Goal: Transaction & Acquisition: Purchase product/service

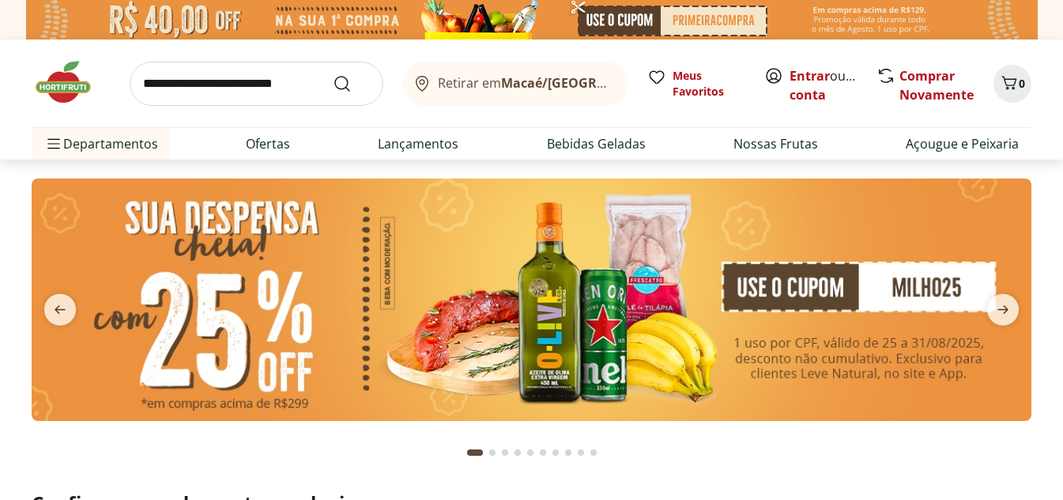
click at [259, 88] on input "search" at bounding box center [257, 84] width 254 height 44
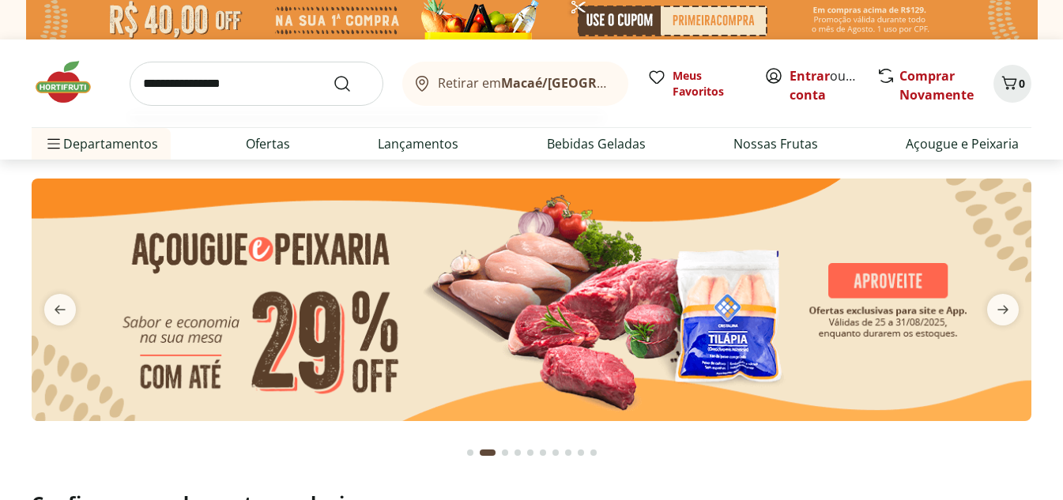
type input "**********"
click at [333, 74] on button "Submit Search" at bounding box center [352, 83] width 38 height 19
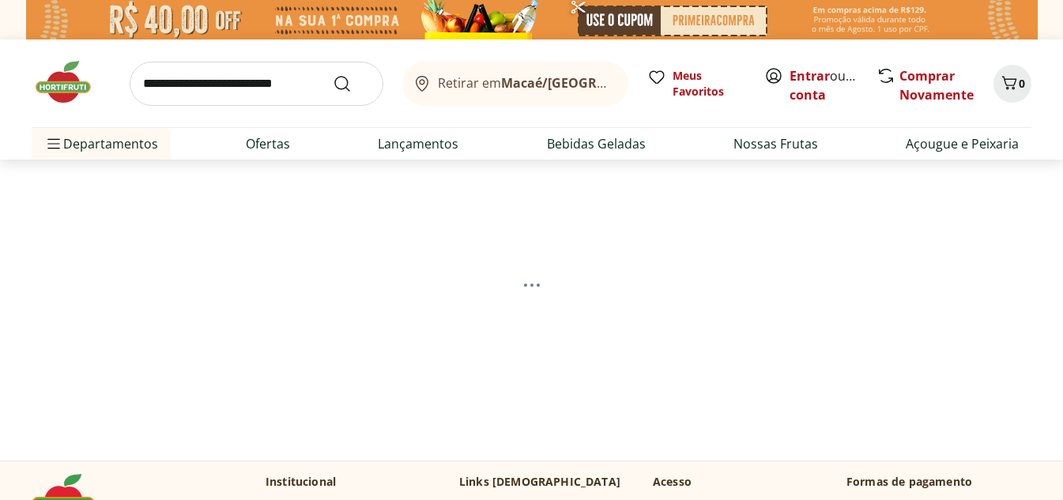
select select "**********"
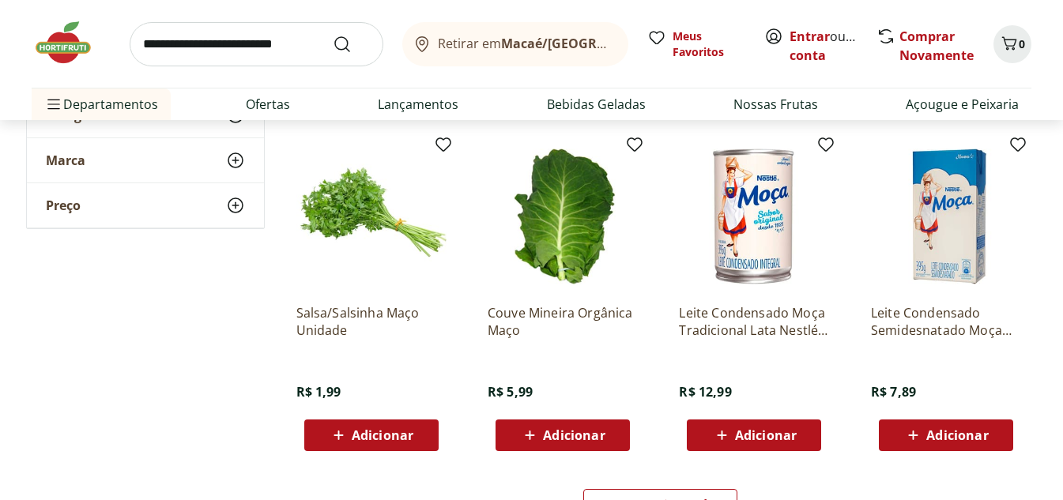
scroll to position [949, 0]
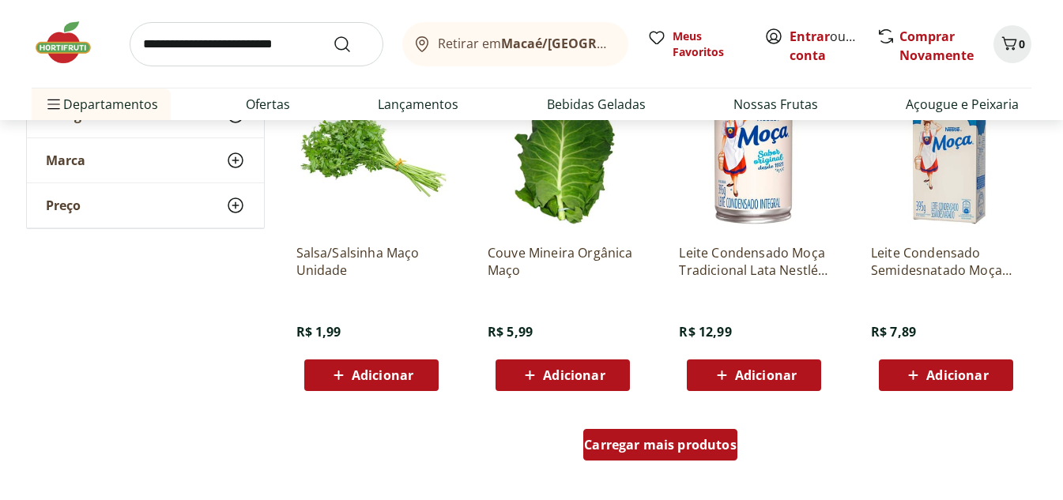
click at [679, 447] on span "Carregar mais produtos" at bounding box center [660, 445] width 153 height 13
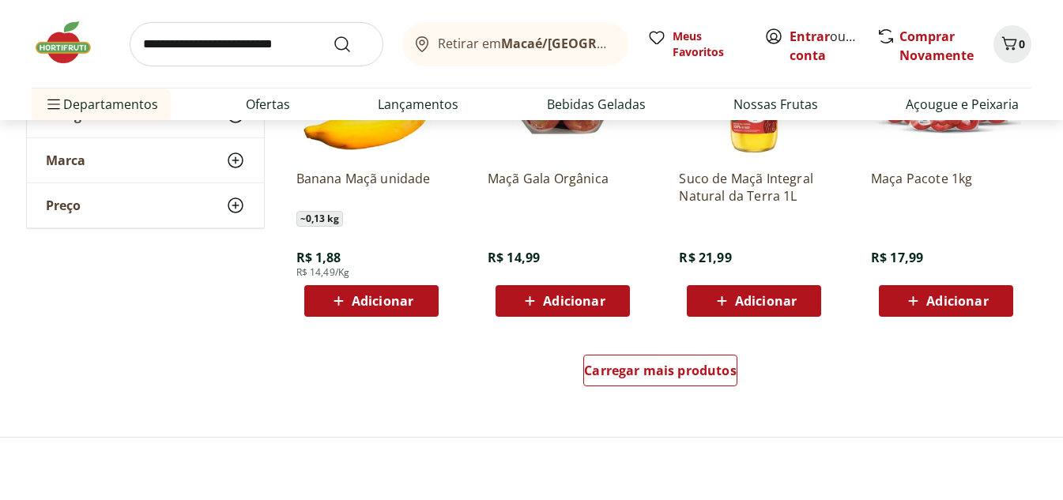
scroll to position [2056, 0]
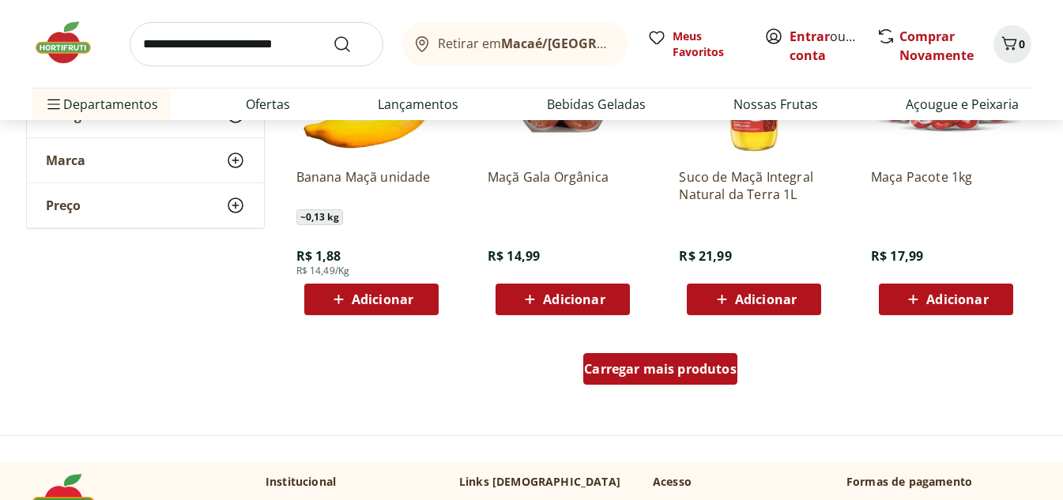
click at [676, 363] on span "Carregar mais produtos" at bounding box center [660, 369] width 153 height 13
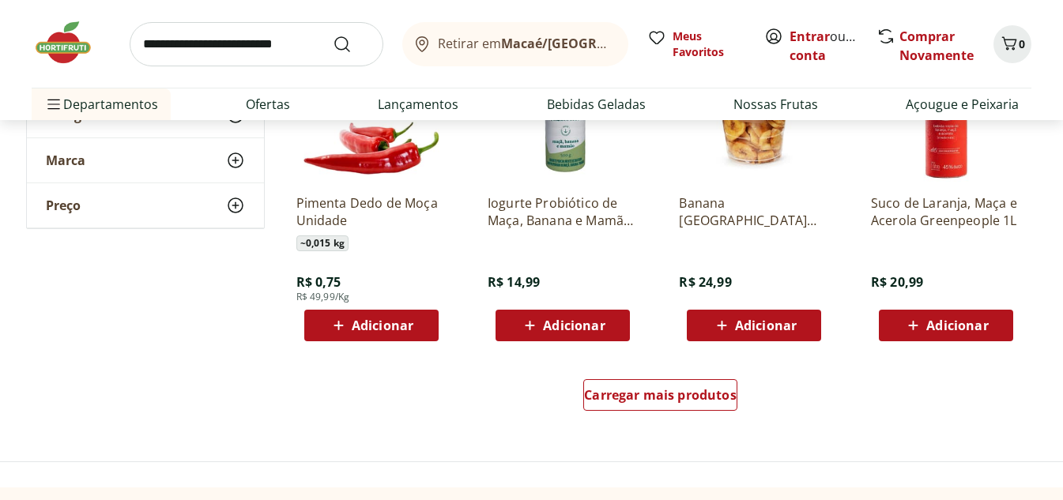
scroll to position [3083, 0]
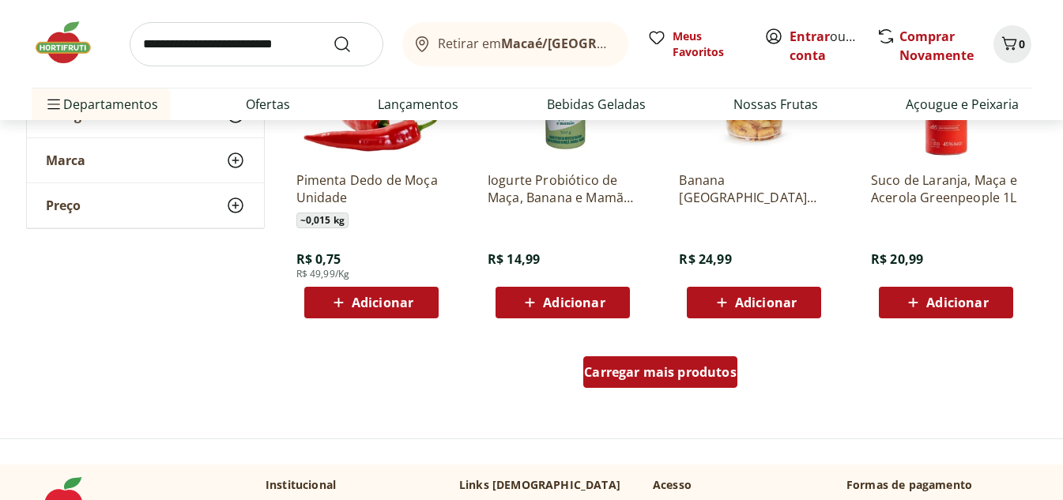
click at [672, 366] on span "Carregar mais produtos" at bounding box center [660, 372] width 153 height 13
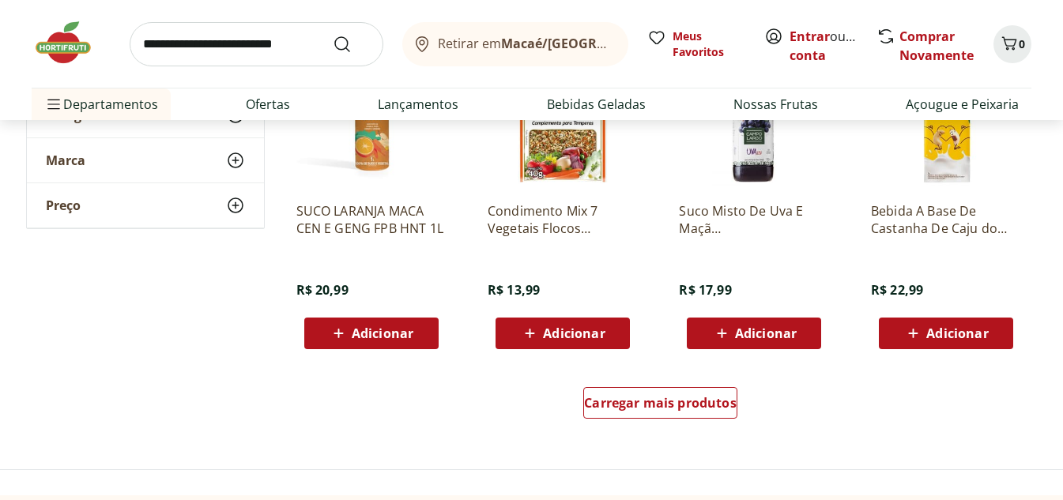
scroll to position [4111, 0]
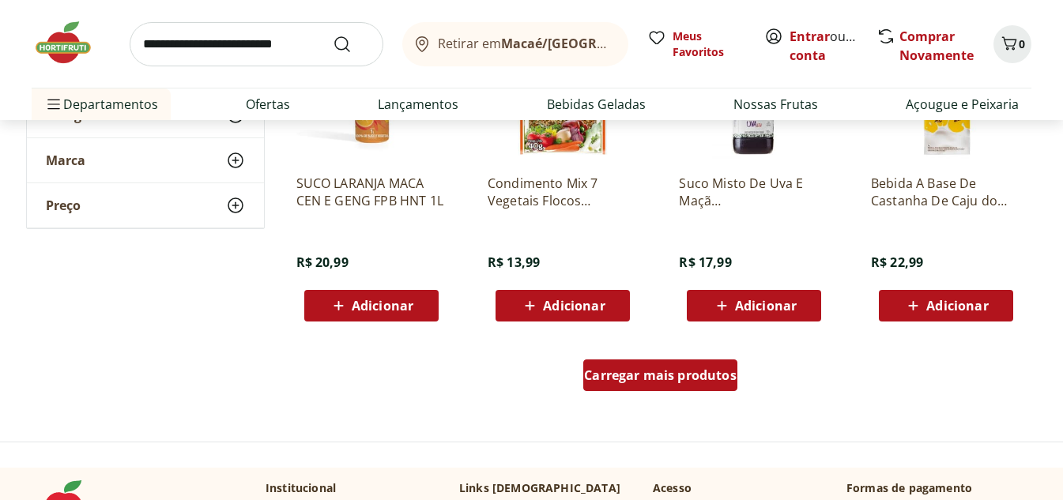
click at [669, 374] on span "Carregar mais produtos" at bounding box center [660, 375] width 153 height 13
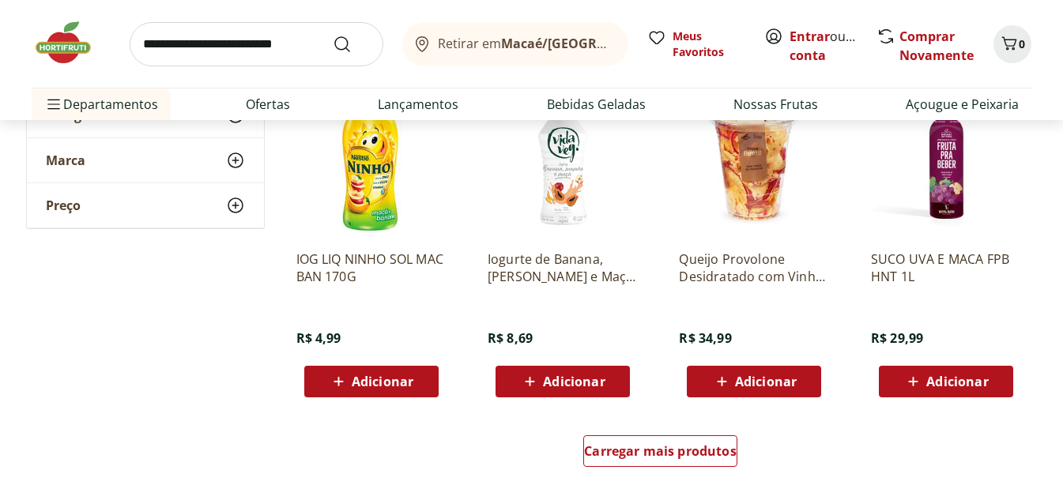
scroll to position [5139, 0]
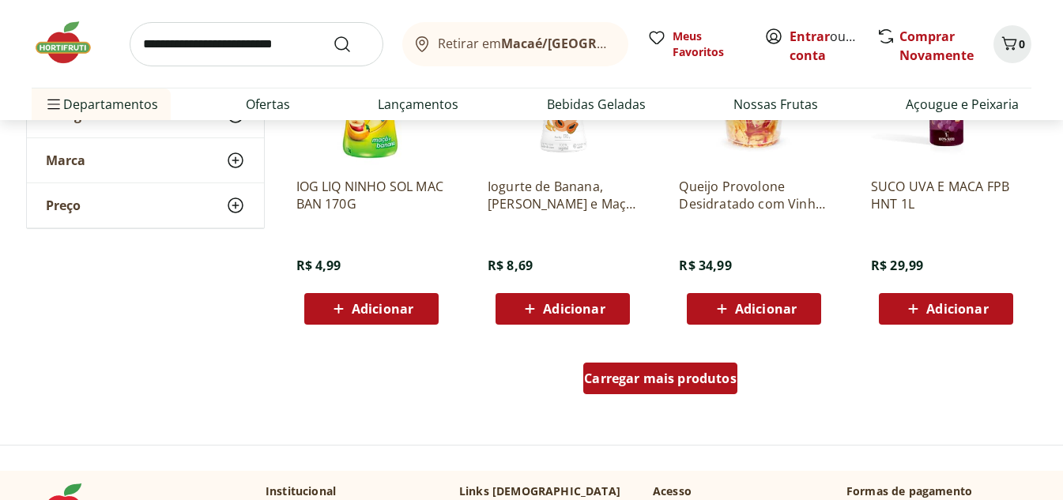
click at [672, 372] on span "Carregar mais produtos" at bounding box center [660, 378] width 153 height 13
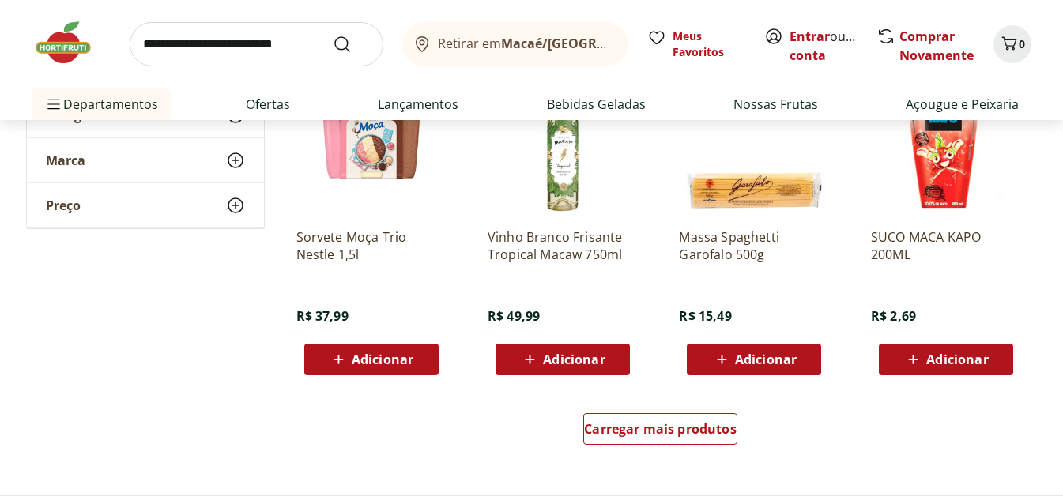
scroll to position [6167, 0]
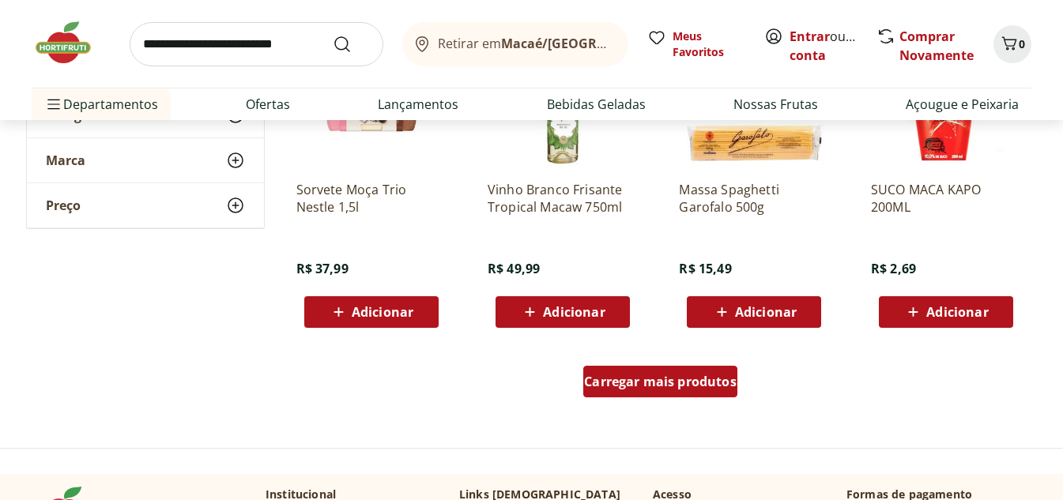
click at [676, 372] on div "Carregar mais produtos" at bounding box center [660, 382] width 154 height 32
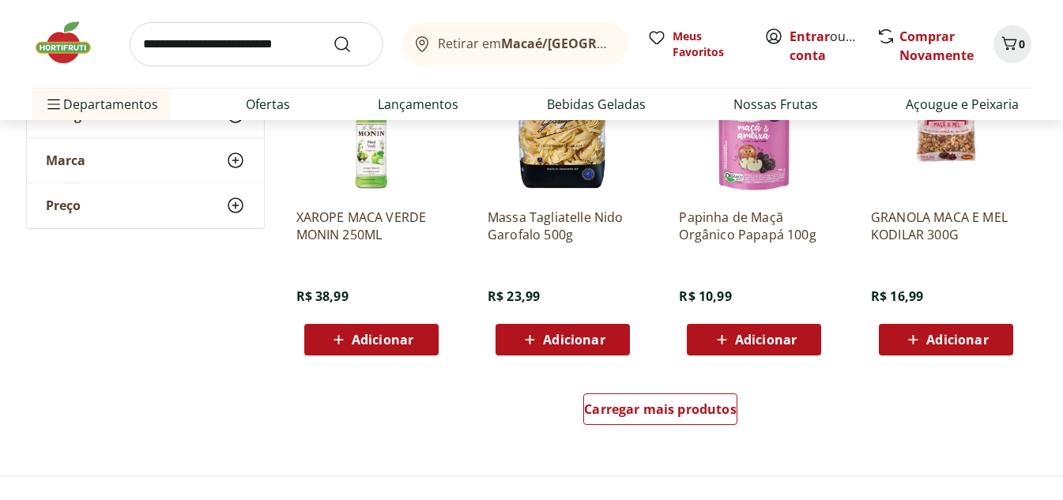
scroll to position [7195, 0]
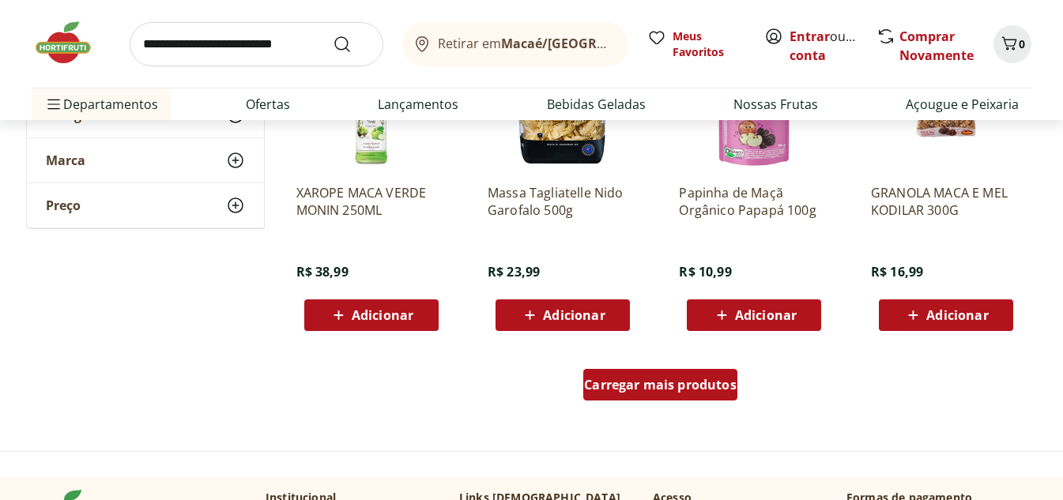
click at [676, 396] on div "Carregar mais produtos" at bounding box center [660, 385] width 154 height 32
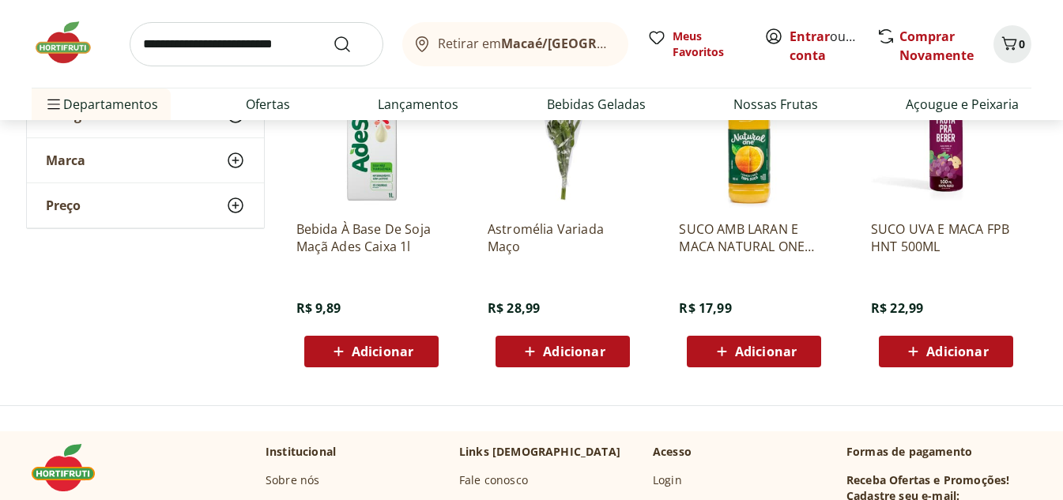
scroll to position [7590, 0]
